Goal: Task Accomplishment & Management: Manage account settings

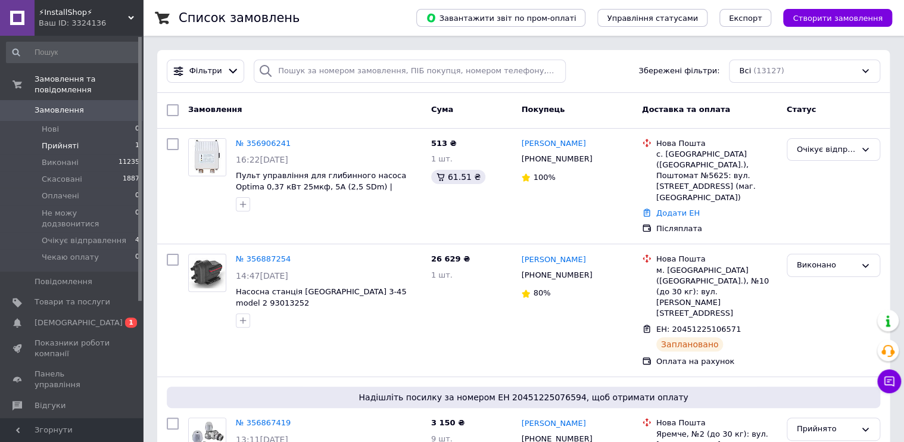
click at [100, 138] on li "Прийняті 1" at bounding box center [73, 146] width 147 height 17
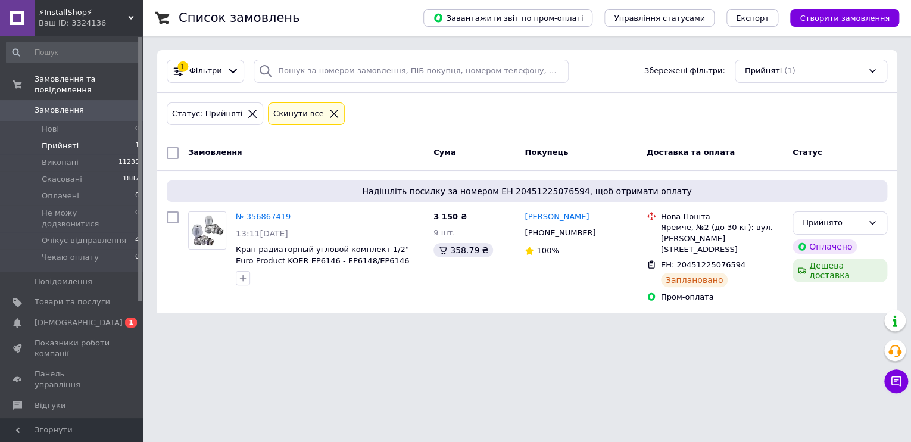
click at [317, 103] on div "Cкинути все" at bounding box center [306, 113] width 77 height 23
